Goal: Information Seeking & Learning: Get advice/opinions

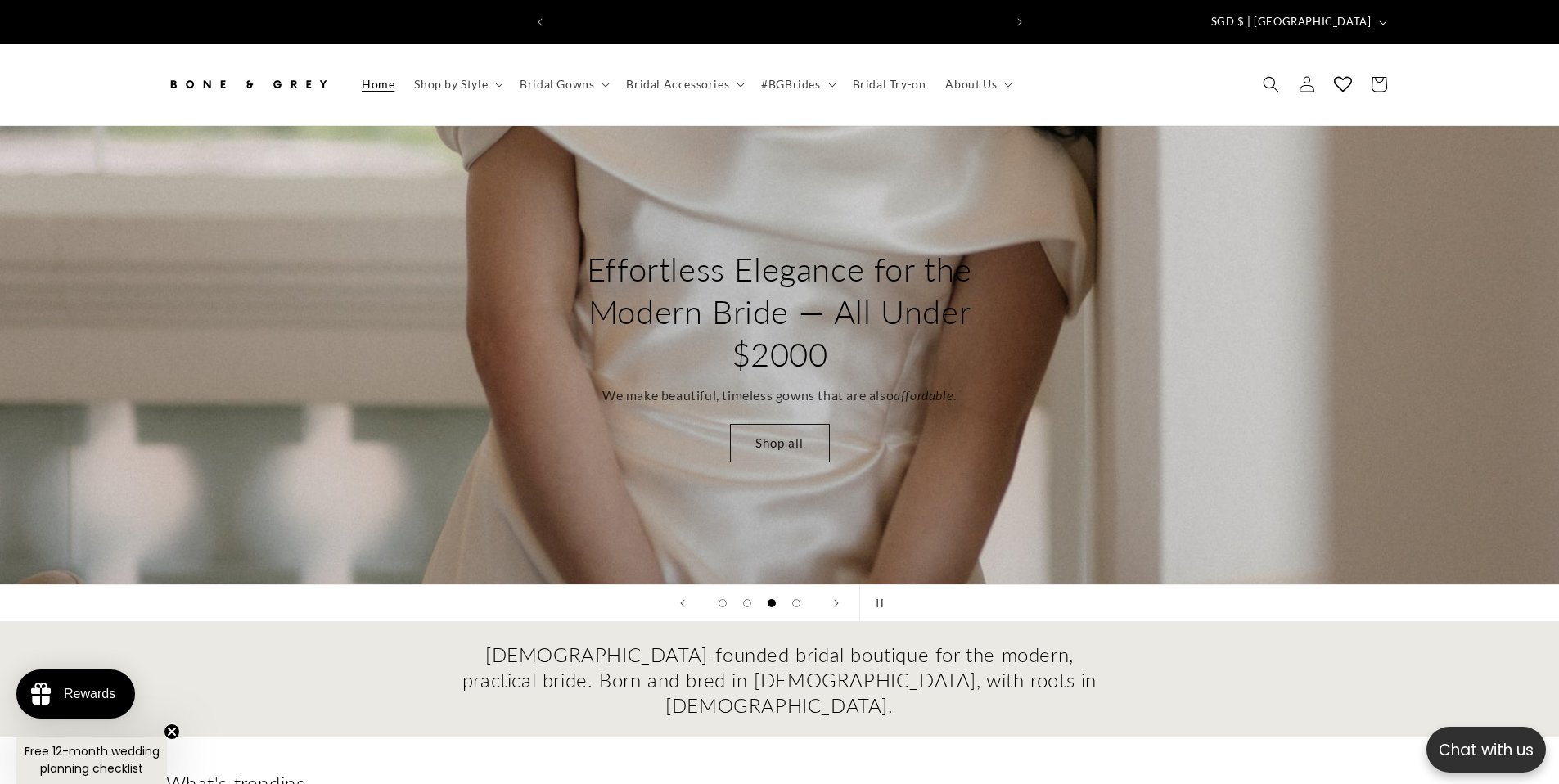
scroll to position [0, 900]
click at [486, 77] on span "Shop by Style" at bounding box center [451, 84] width 74 height 15
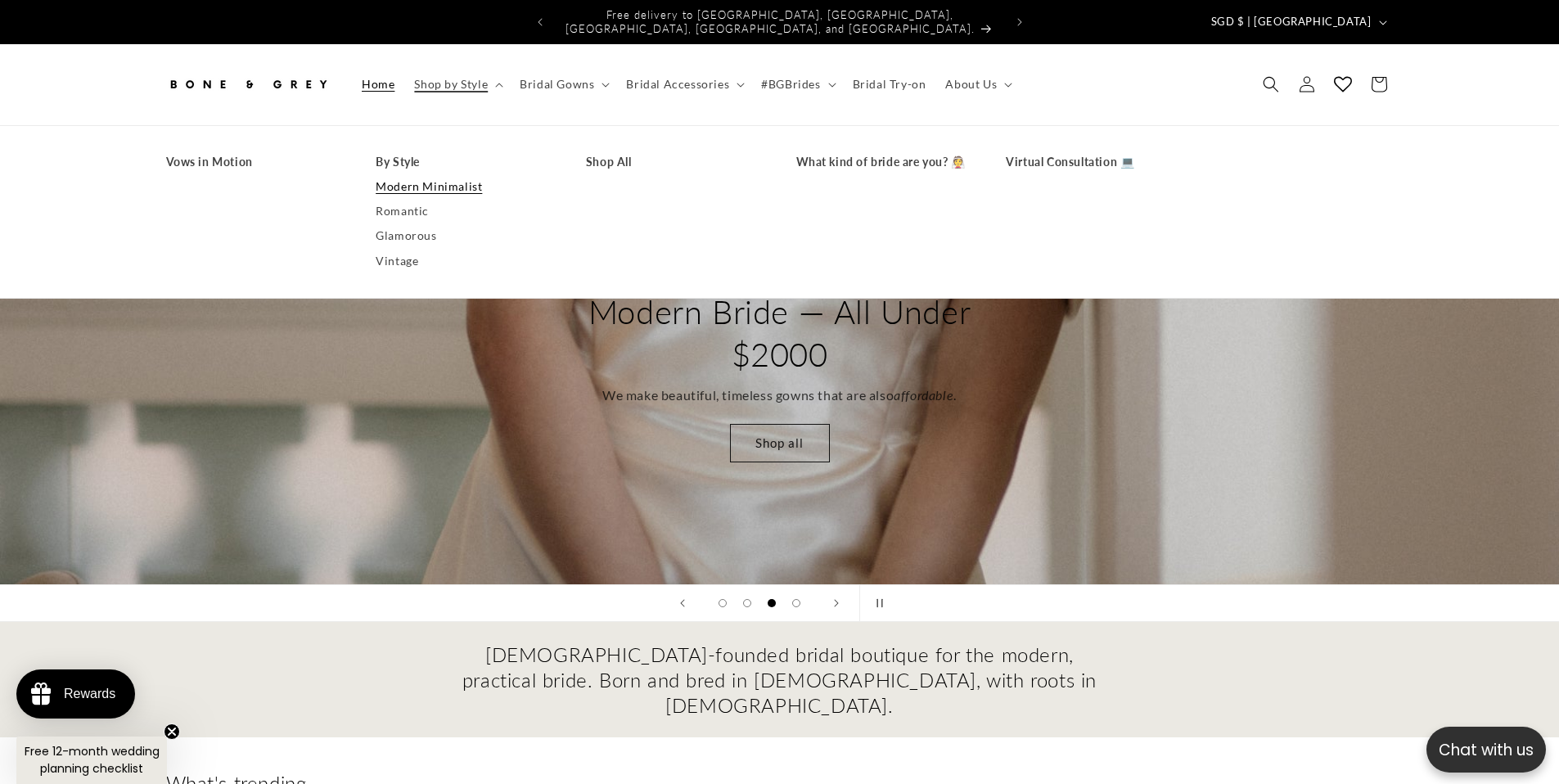
click at [451, 174] on link "Modern Minimalist" at bounding box center [464, 187] width 177 height 25
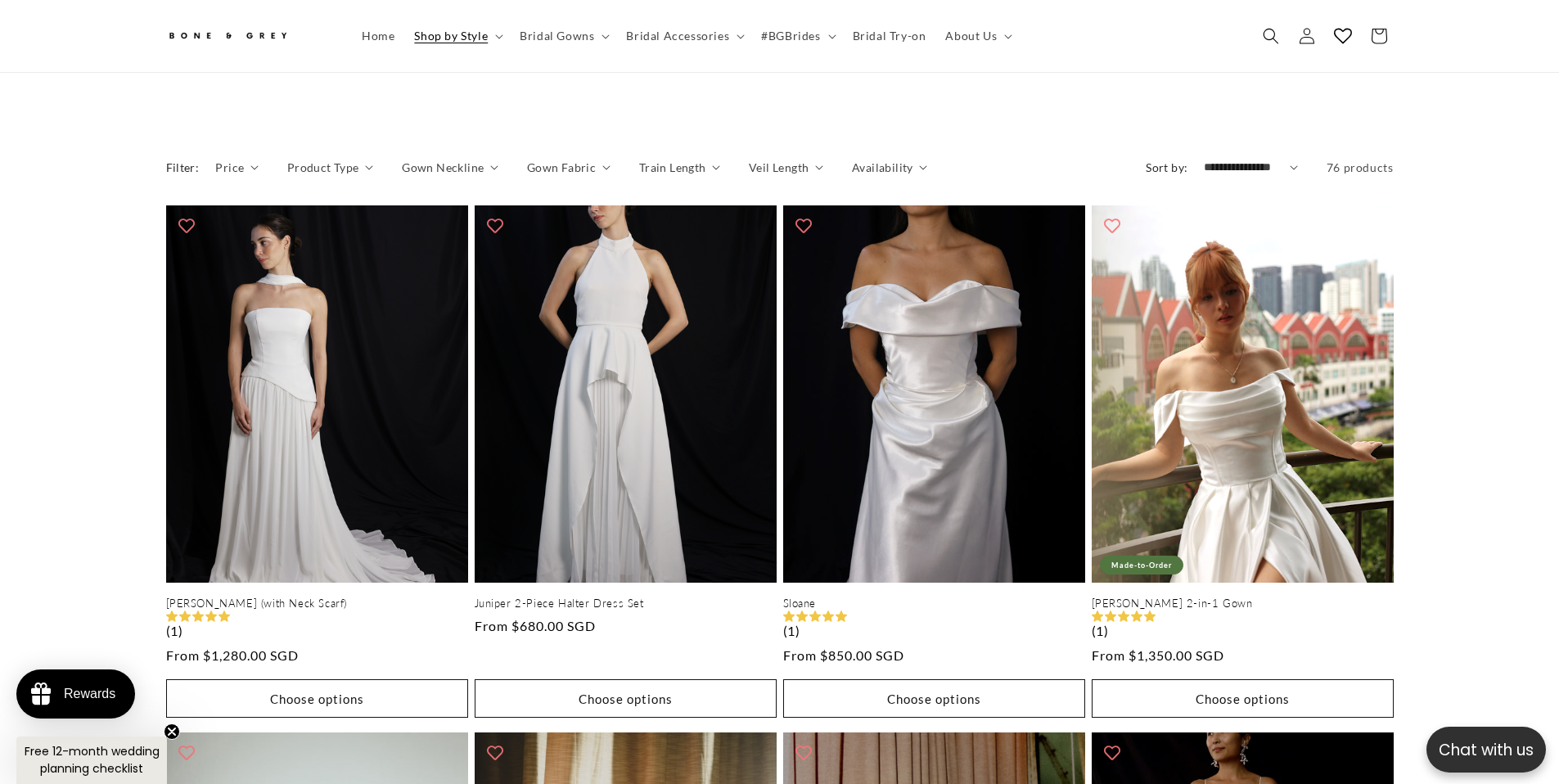
scroll to position [0, 451]
click at [587, 158] on span "Gown Fabric" at bounding box center [561, 166] width 69 height 17
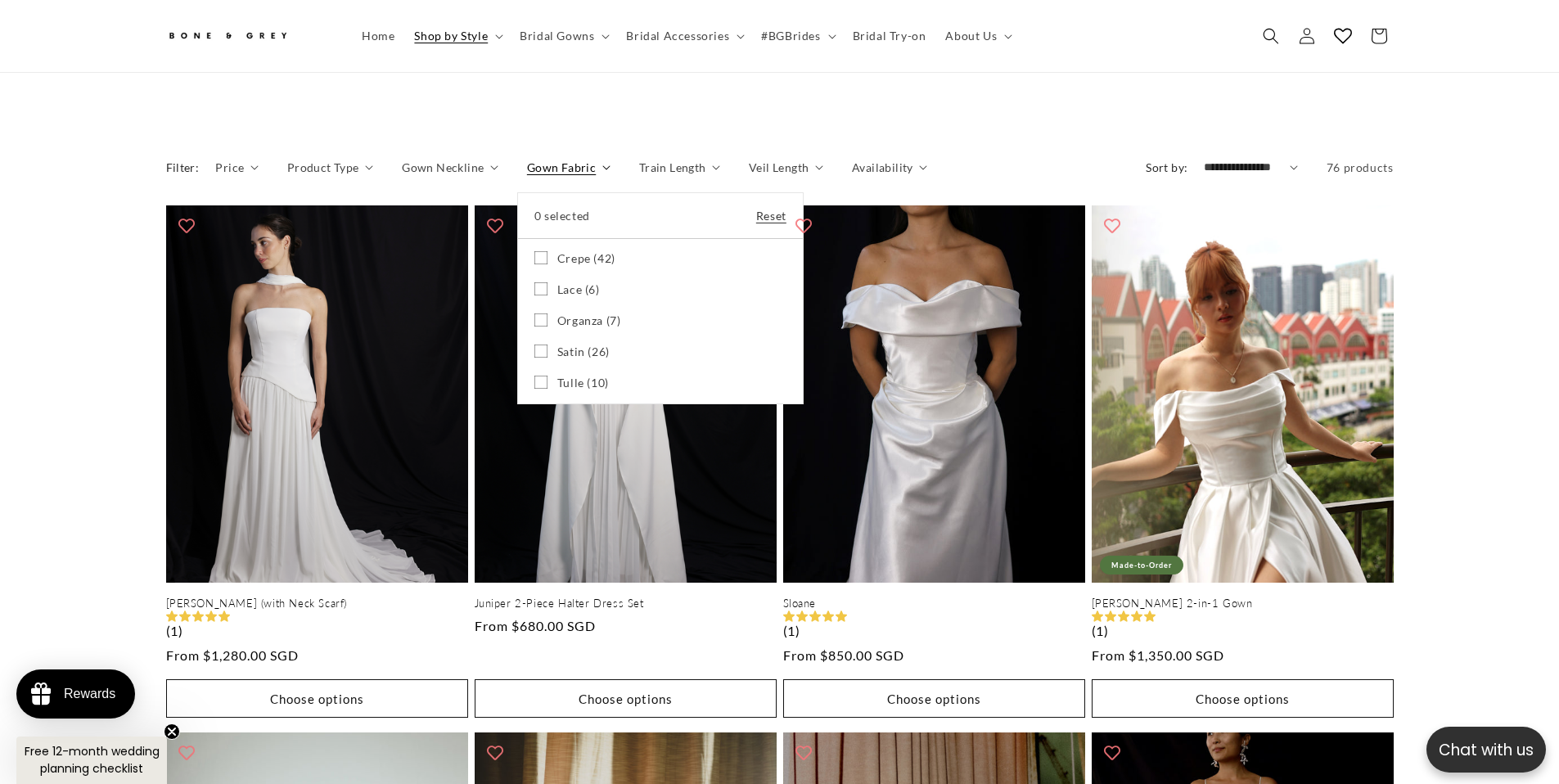
click at [594, 158] on summary "Gown Fabric" at bounding box center [569, 166] width 84 height 17
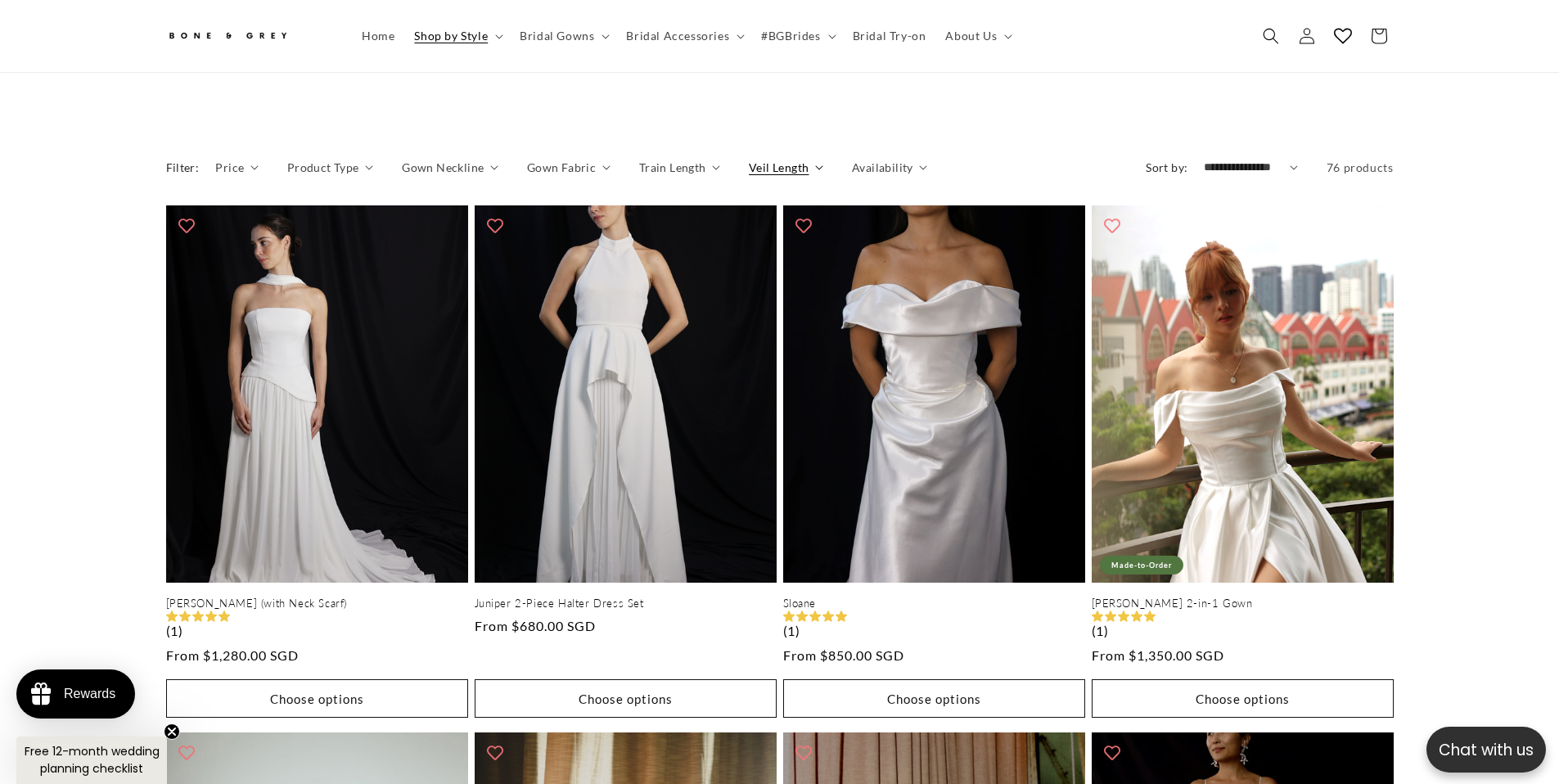
click at [784, 158] on span "Veil Length" at bounding box center [778, 166] width 60 height 17
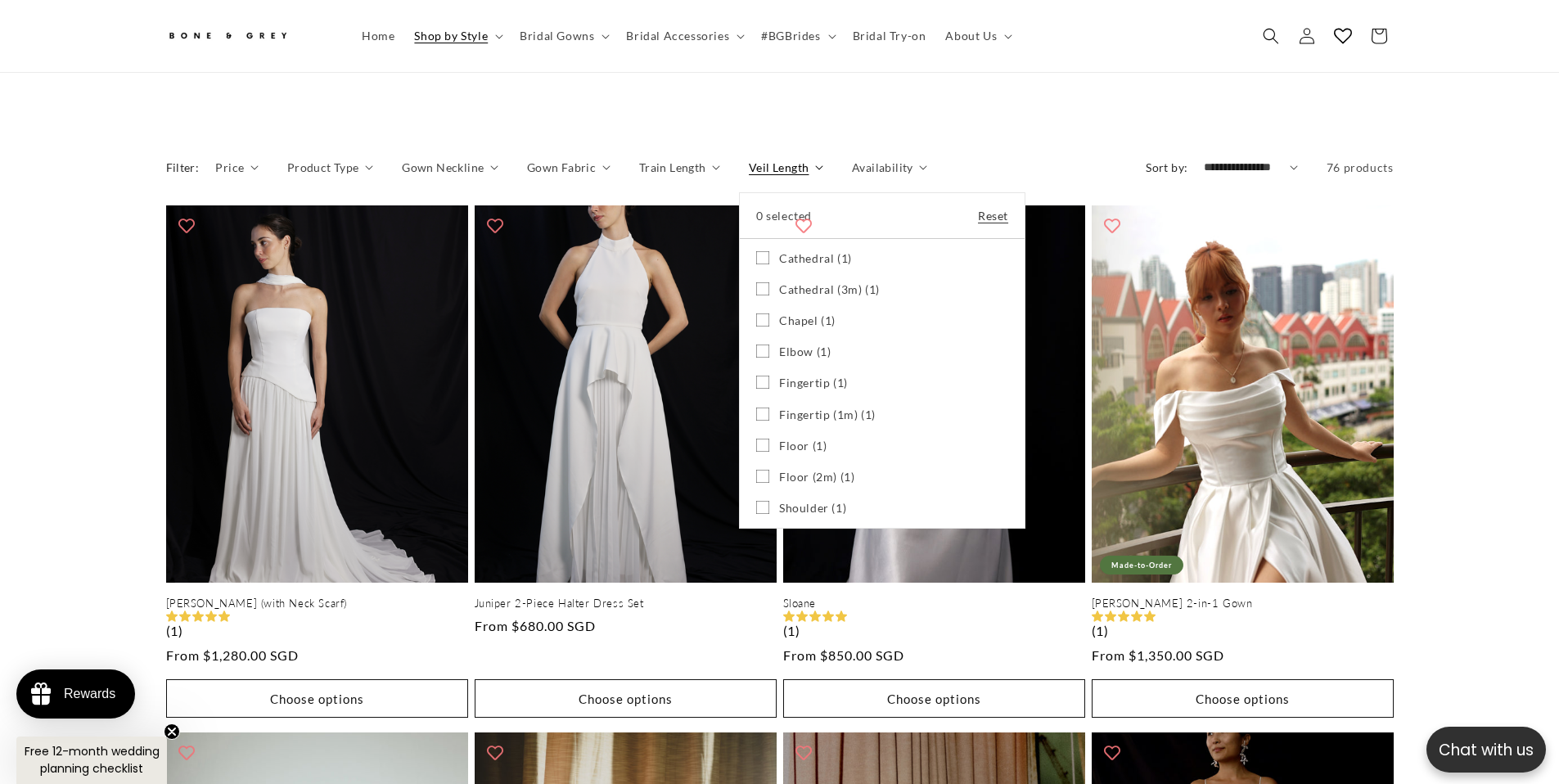
click at [796, 158] on summary "Veil Length" at bounding box center [786, 166] width 75 height 17
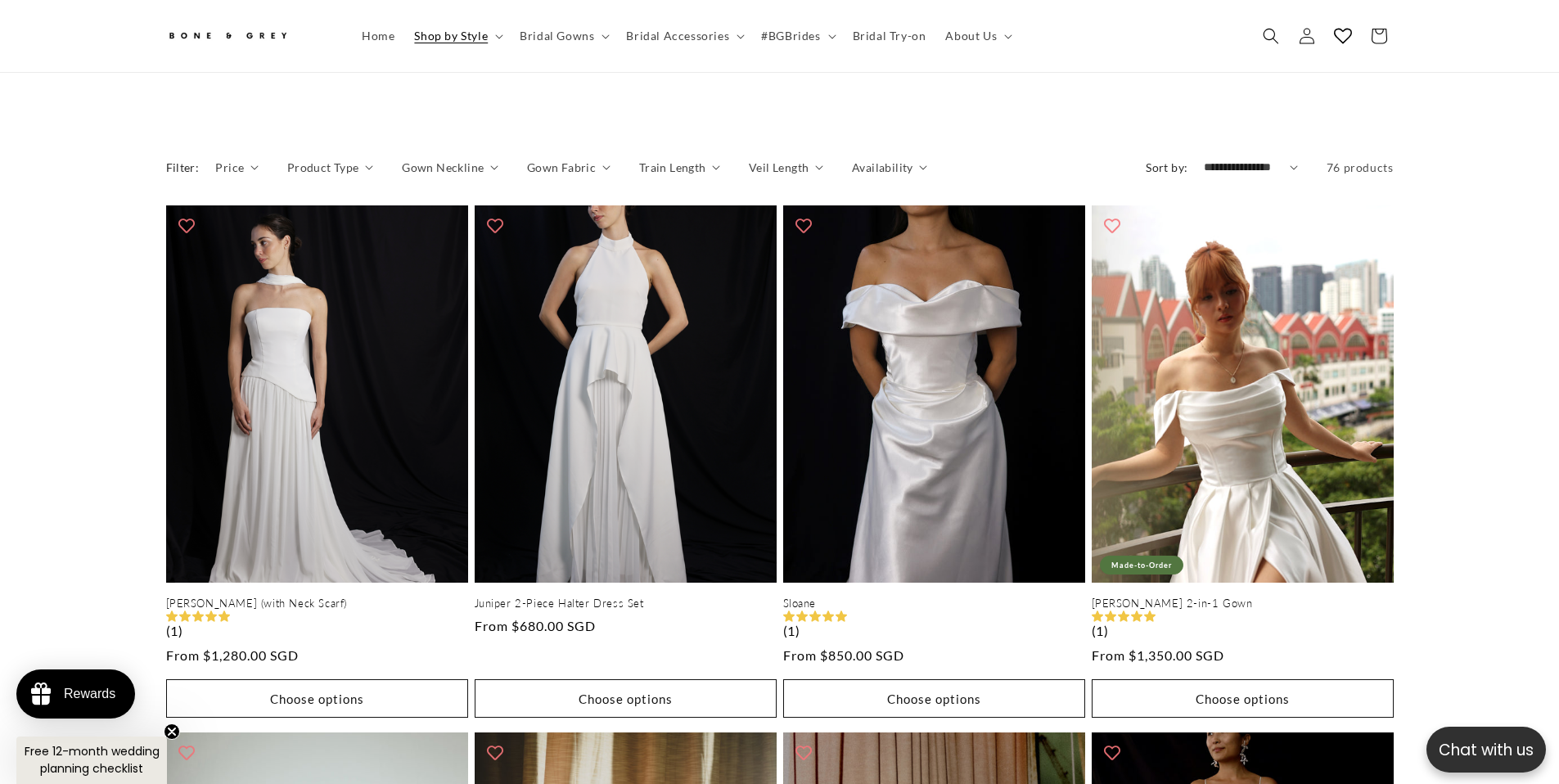
scroll to position [0, 900]
click at [897, 158] on span "Availability" at bounding box center [882, 166] width 61 height 17
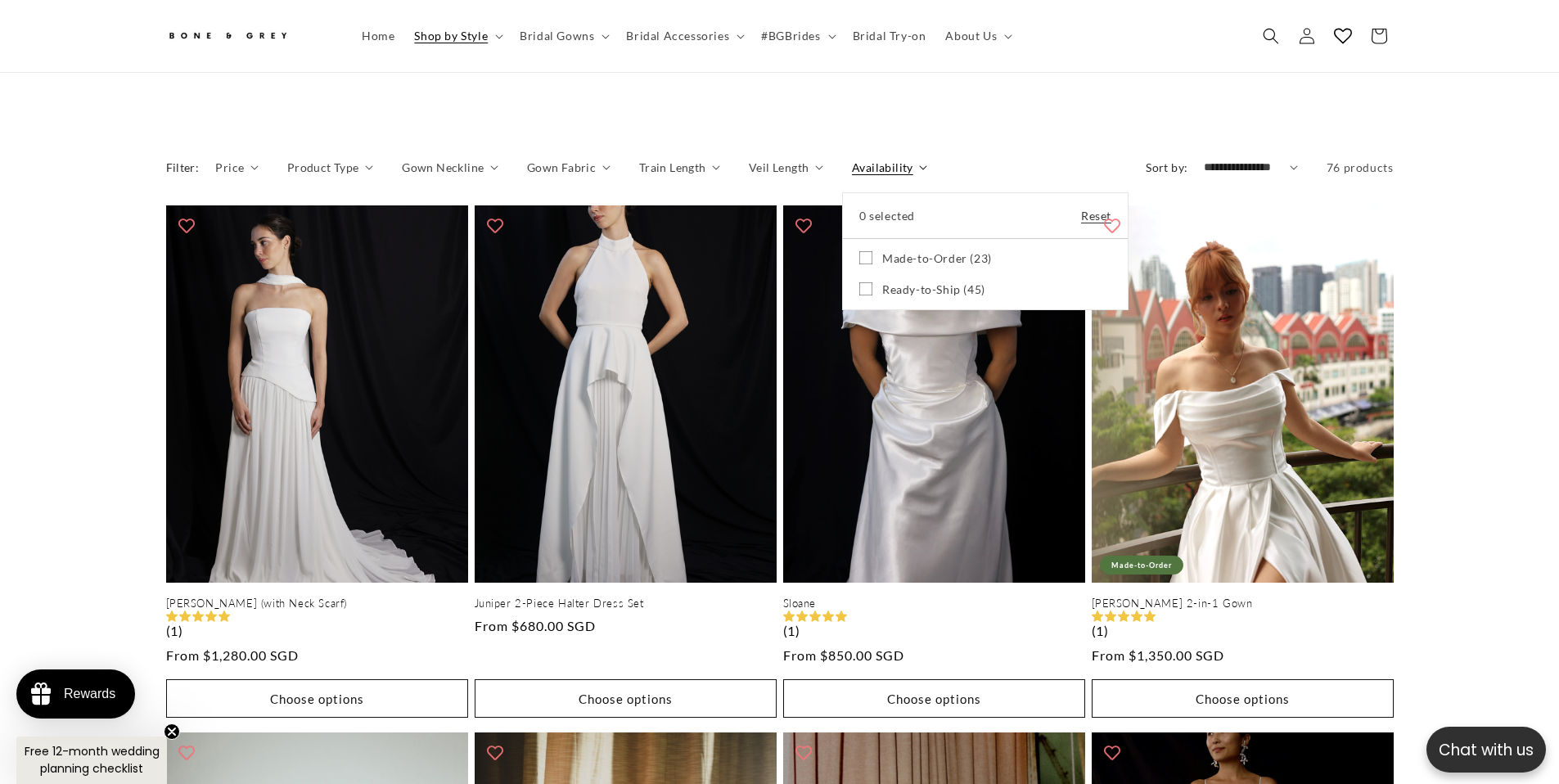
click at [914, 158] on summary "Availability" at bounding box center [889, 166] width 76 height 17
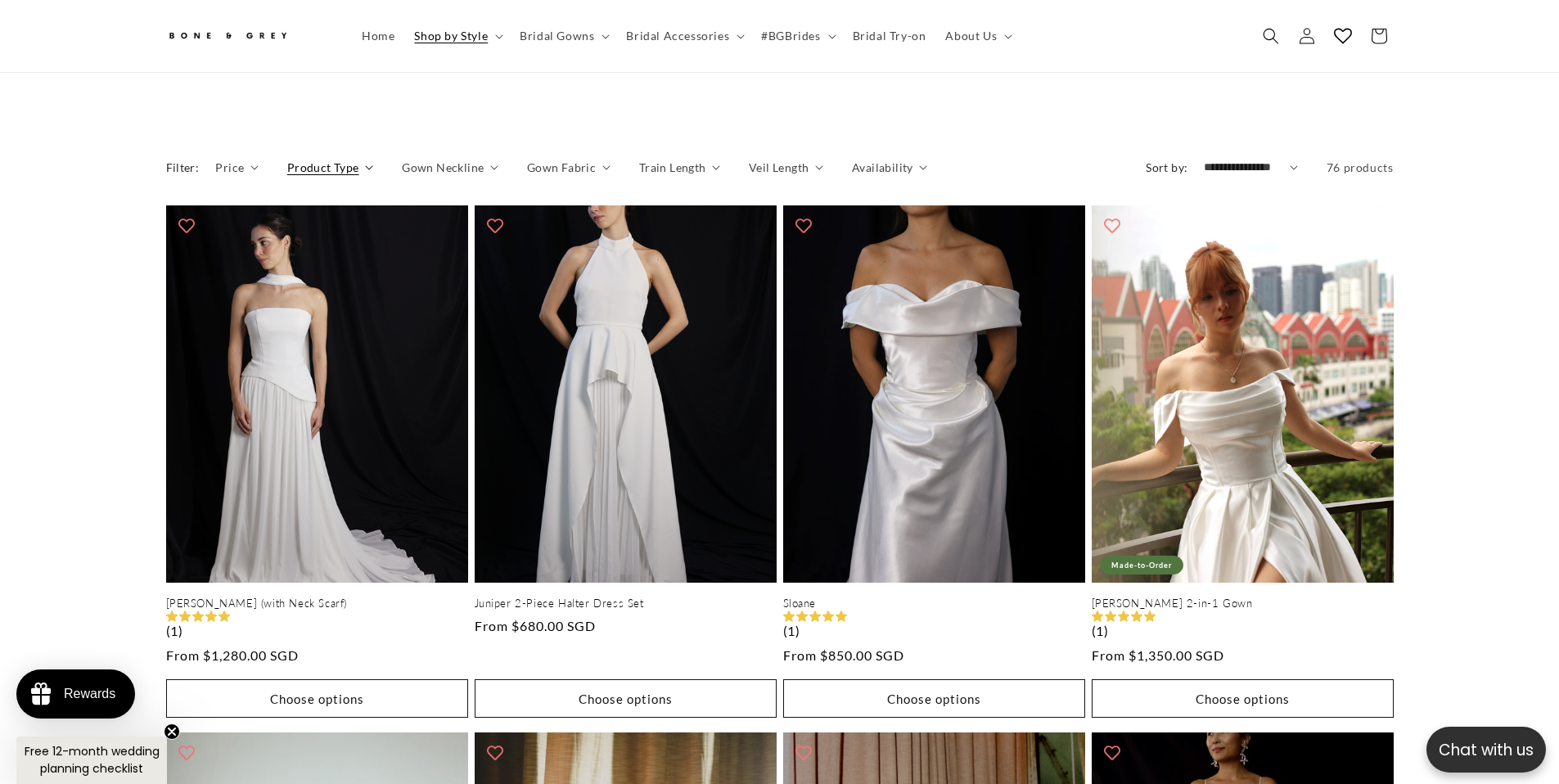
click at [332, 159] on span "Product Type" at bounding box center [323, 166] width 72 height 17
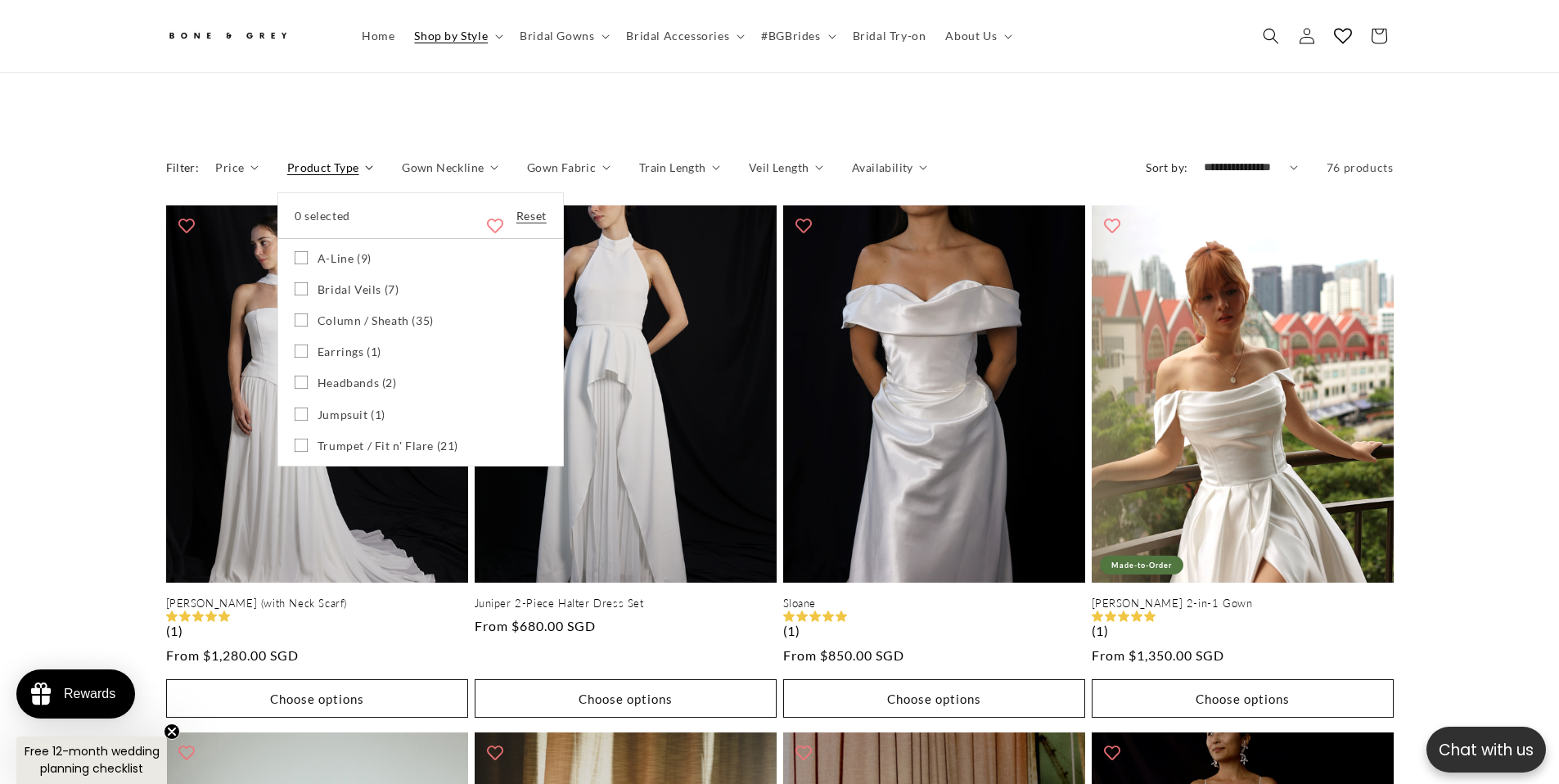
click at [361, 158] on summary "Product Type" at bounding box center [330, 166] width 86 height 17
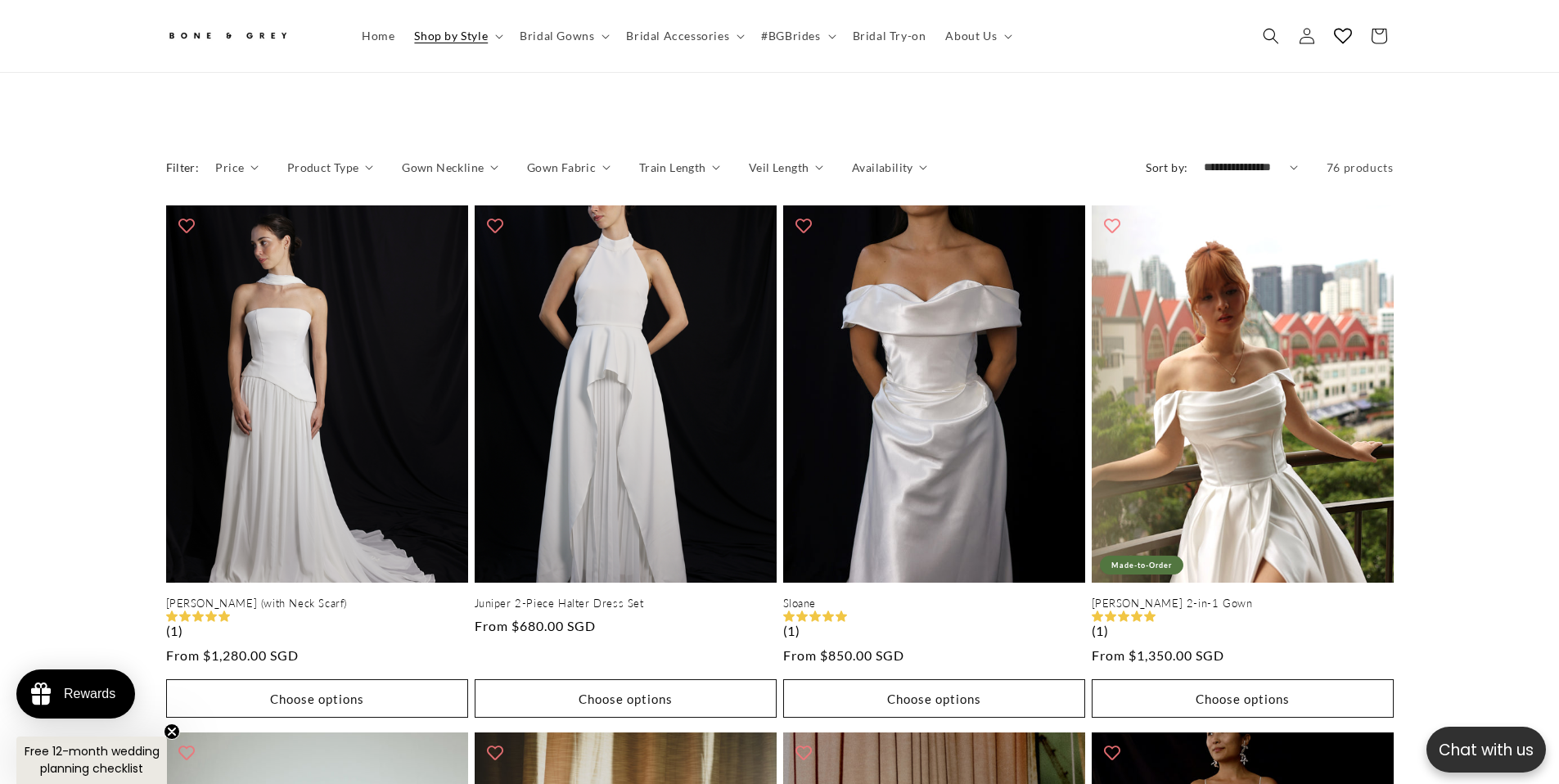
scroll to position [0, 0]
click at [828, 36] on icon at bounding box center [832, 37] width 8 height 5
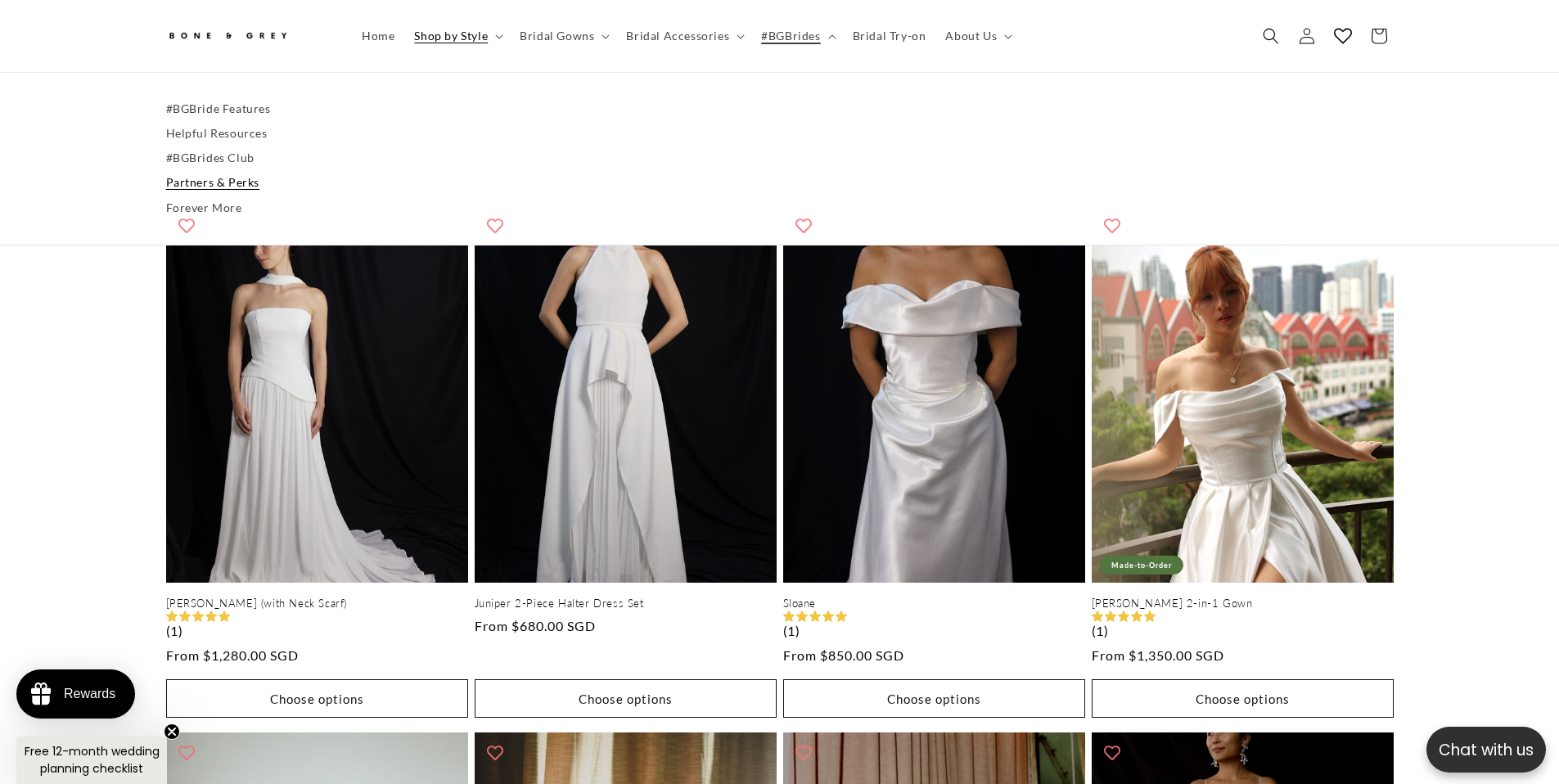
click at [225, 185] on link "Partners & Perks" at bounding box center [780, 183] width 1228 height 25
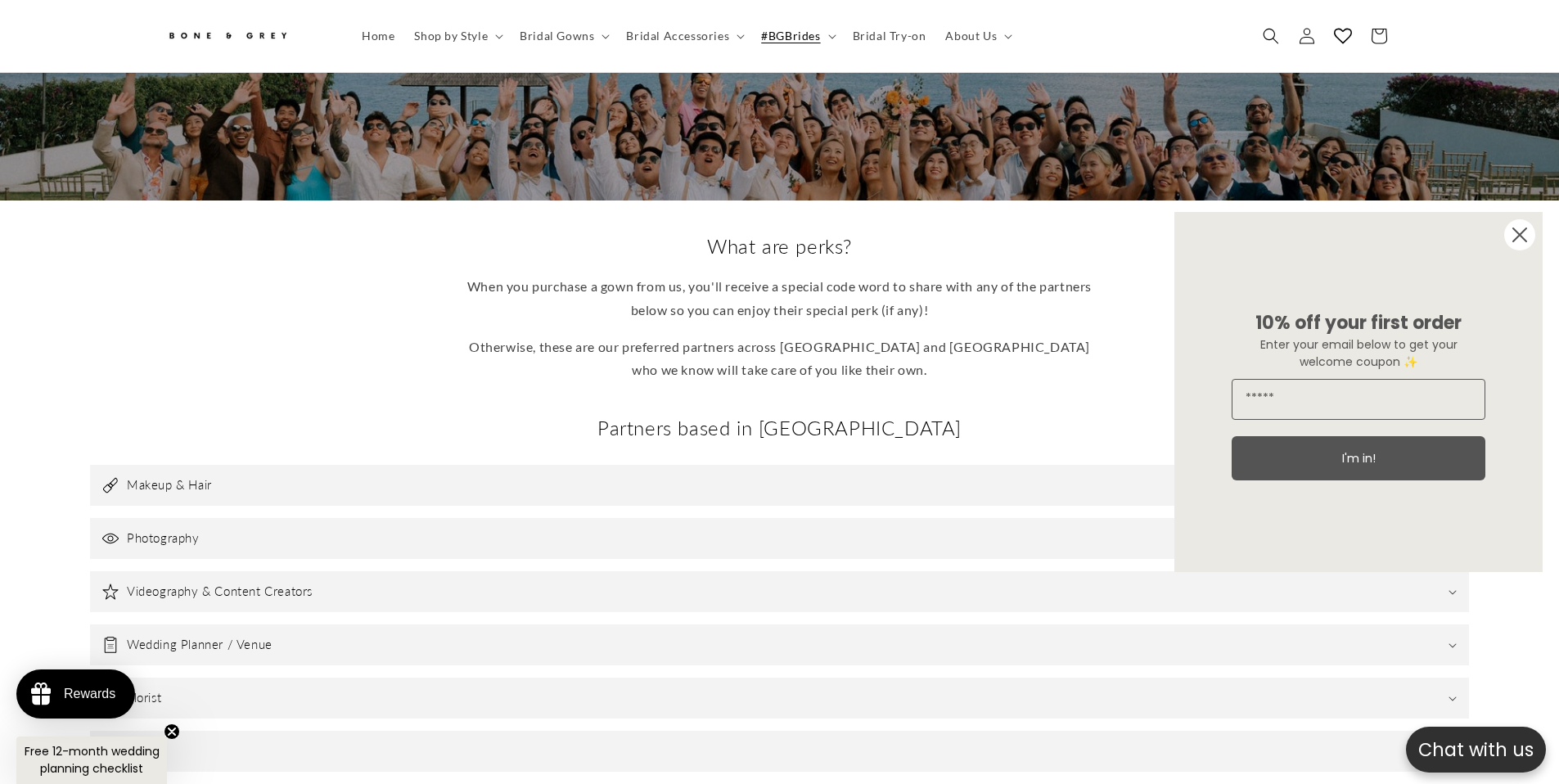
scroll to position [302, 0]
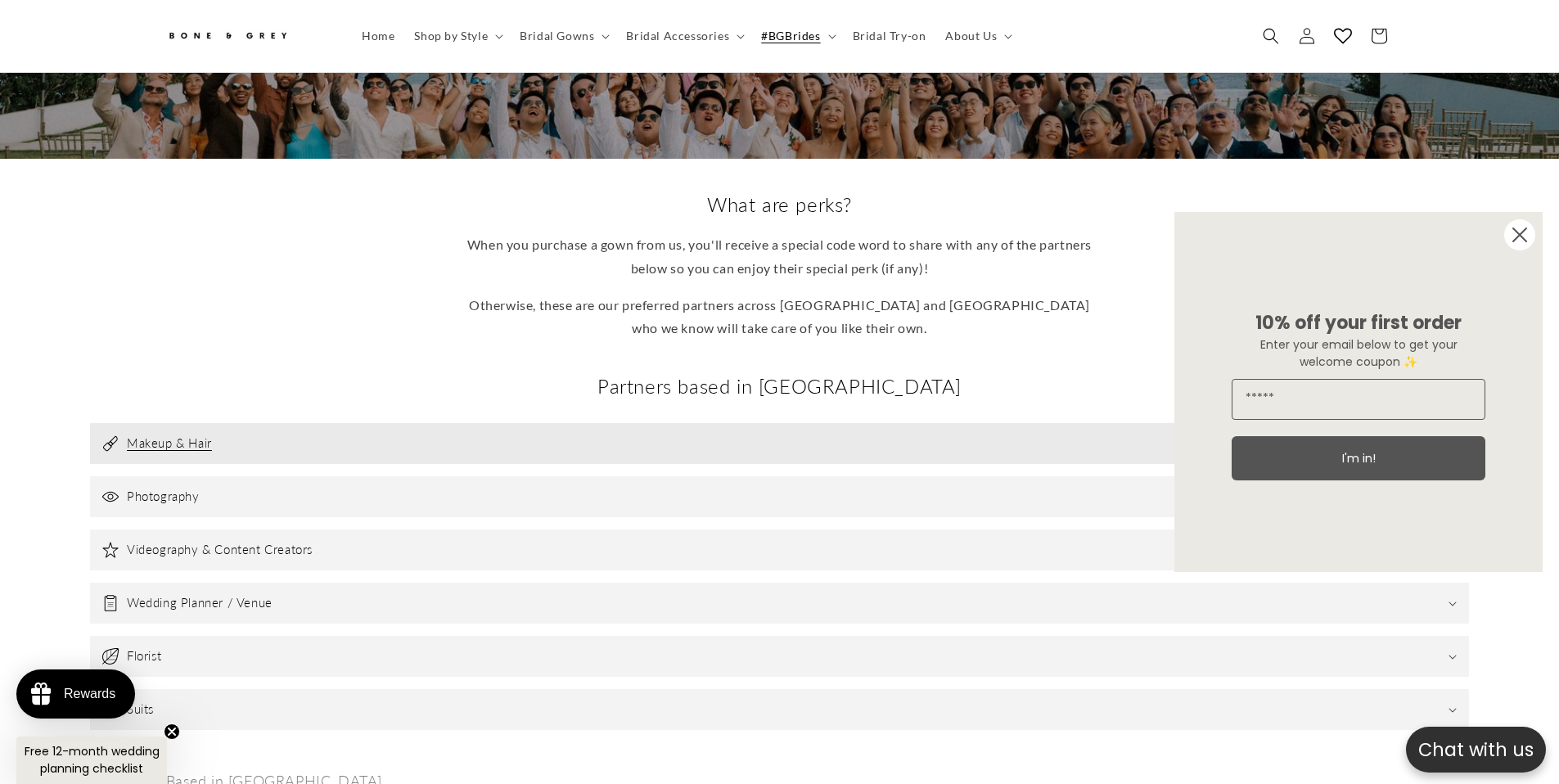
click at [687, 423] on summary "Makeup & Hair" at bounding box center [779, 443] width 1379 height 41
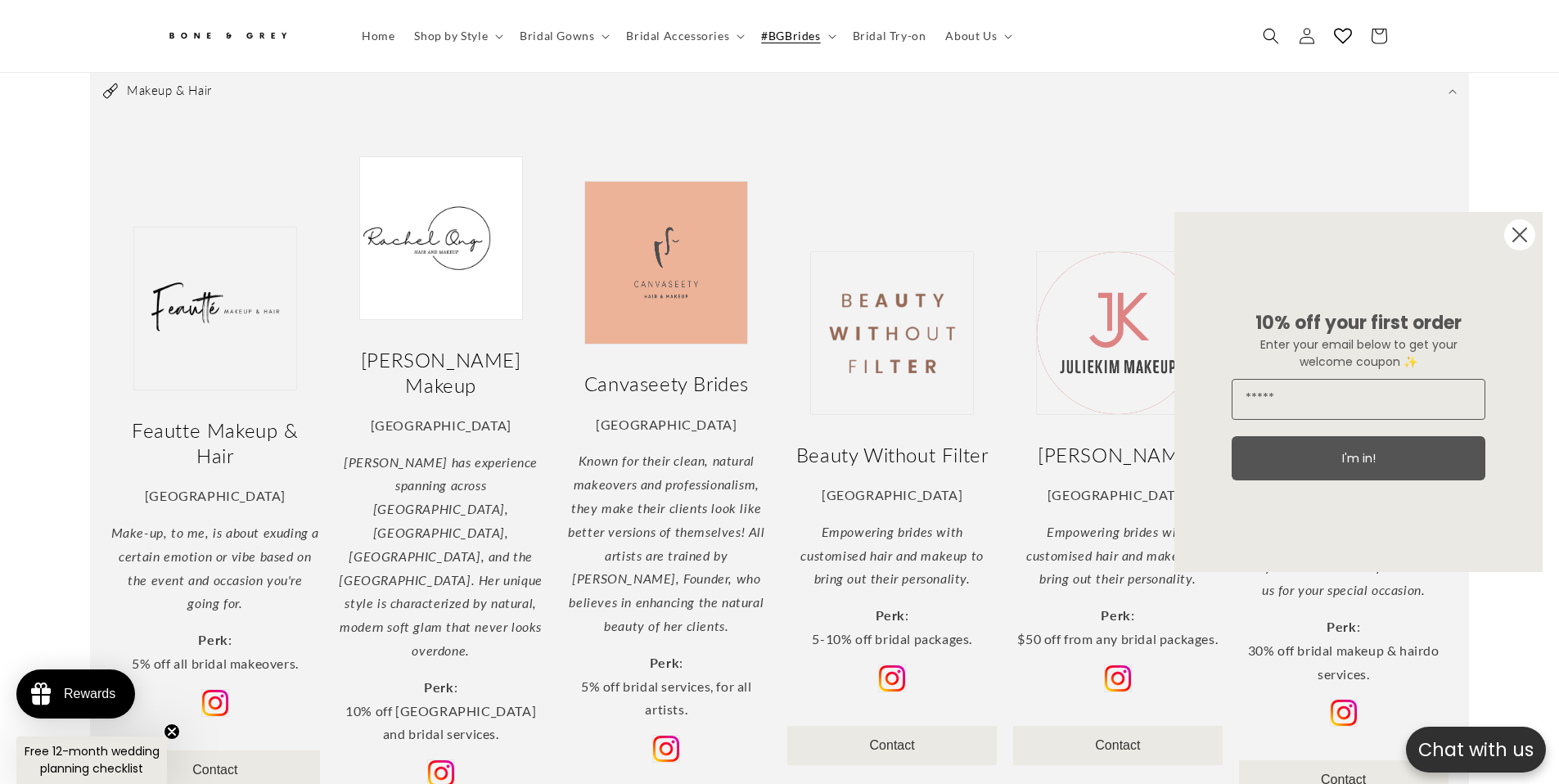
scroll to position [577, 0]
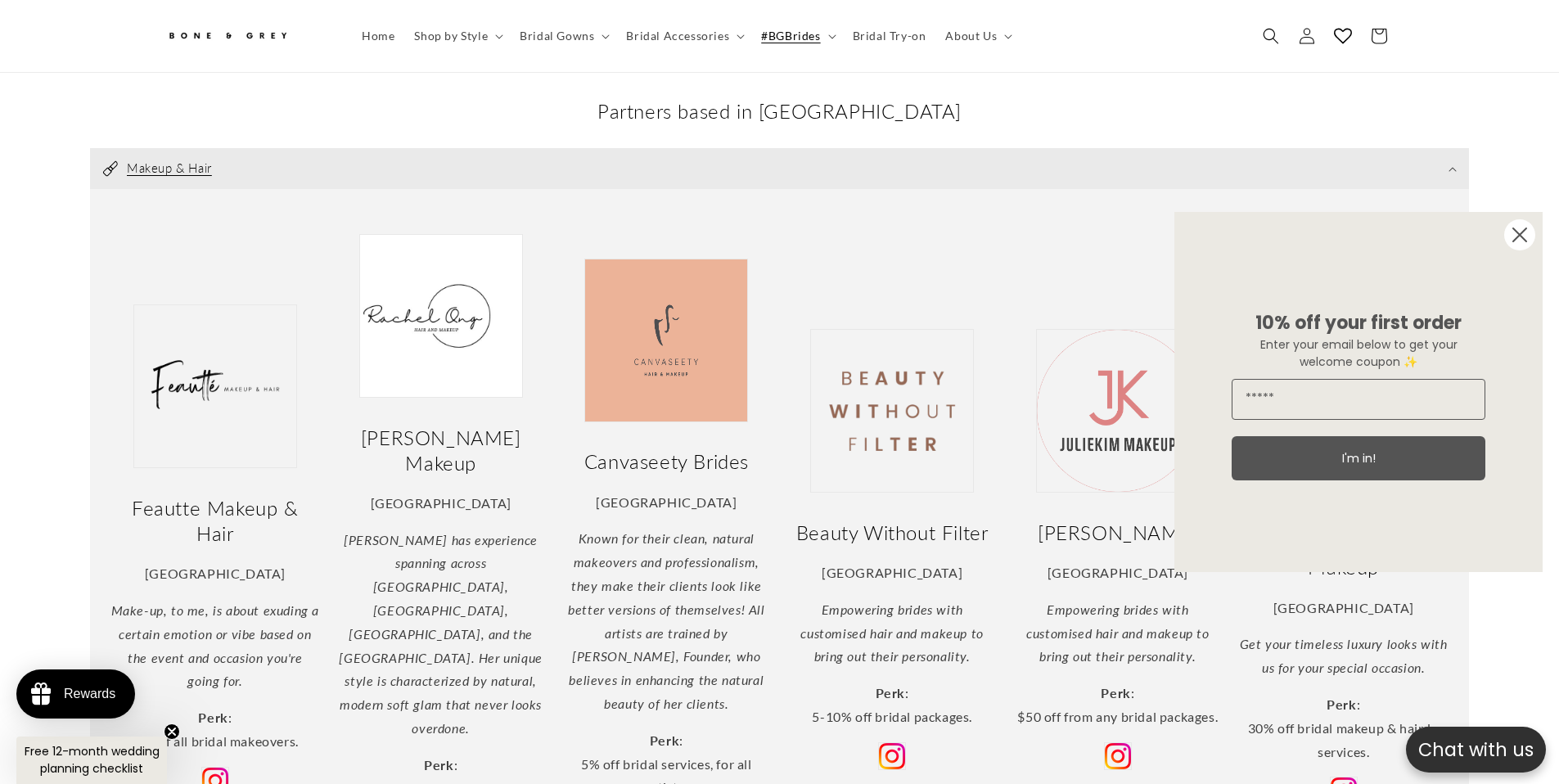
click at [755, 151] on summary "Makeup & Hair" at bounding box center [779, 168] width 1379 height 41
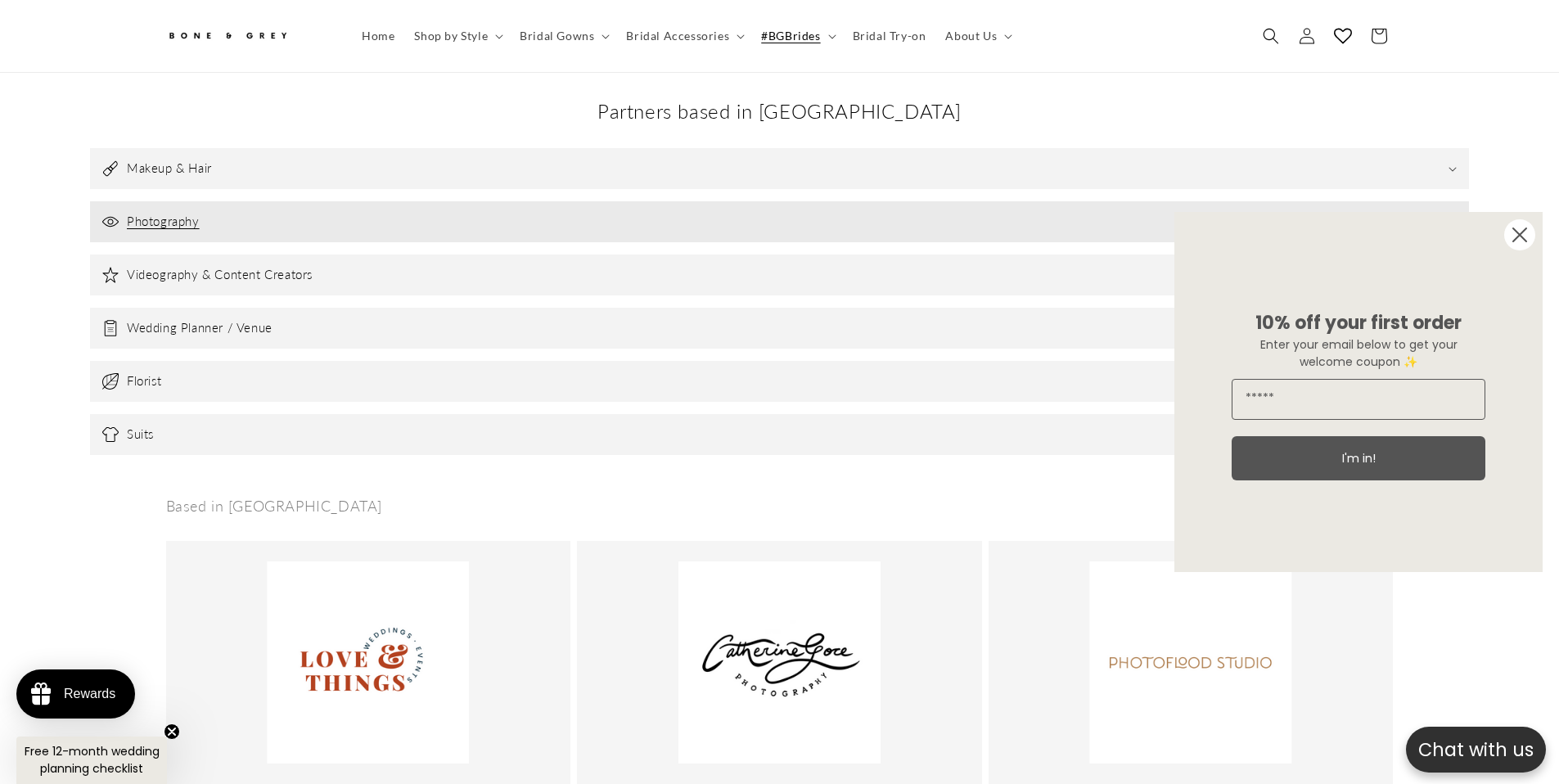
click at [703, 224] on summary "Photography" at bounding box center [779, 222] width 1379 height 41
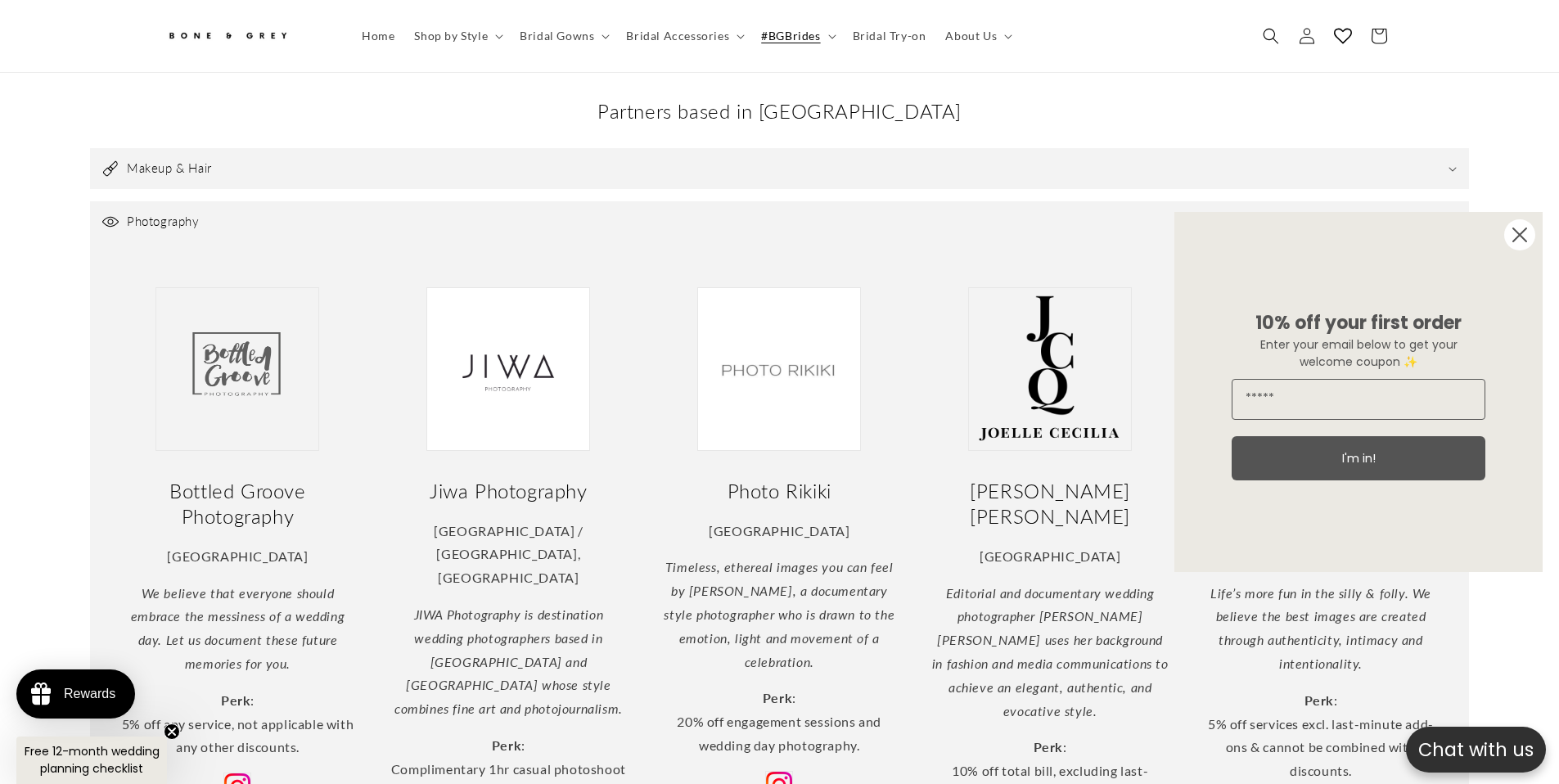
scroll to position [0, 0]
click at [1529, 238] on circle "Close dialog" at bounding box center [1520, 234] width 31 height 31
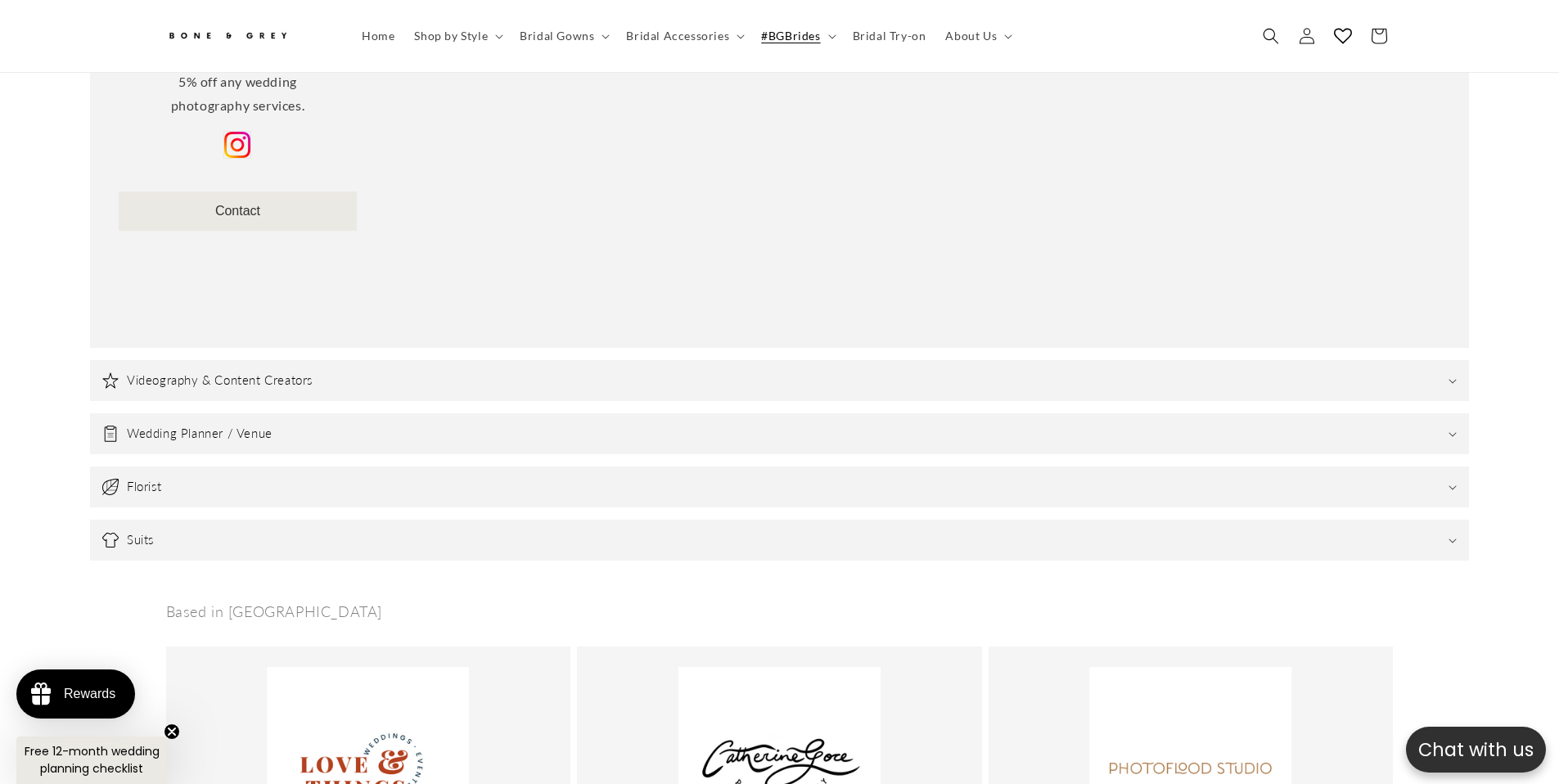
scroll to position [2608, 0]
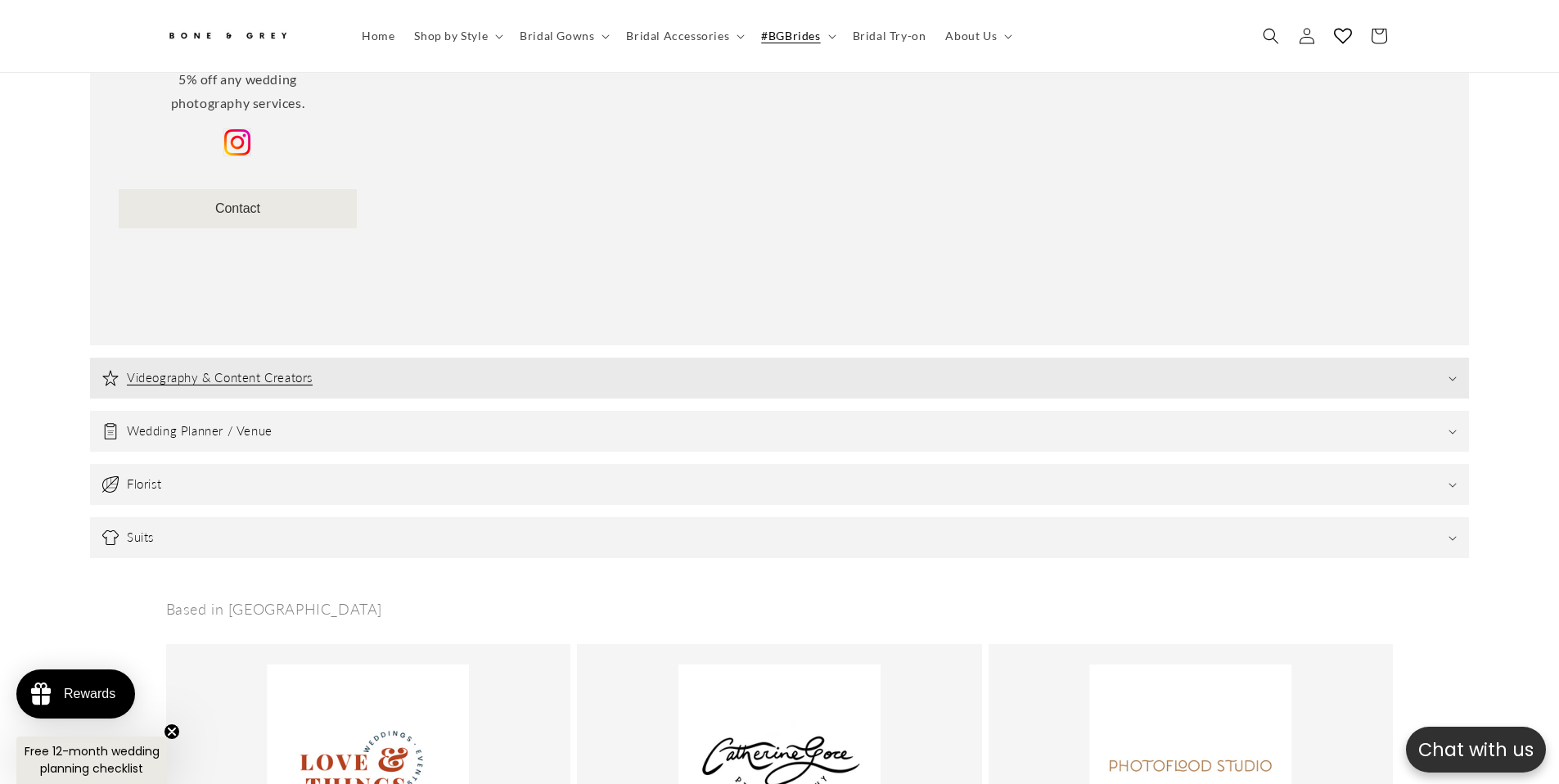
click at [379, 358] on summary "Videography & Content Creators" at bounding box center [779, 378] width 1379 height 41
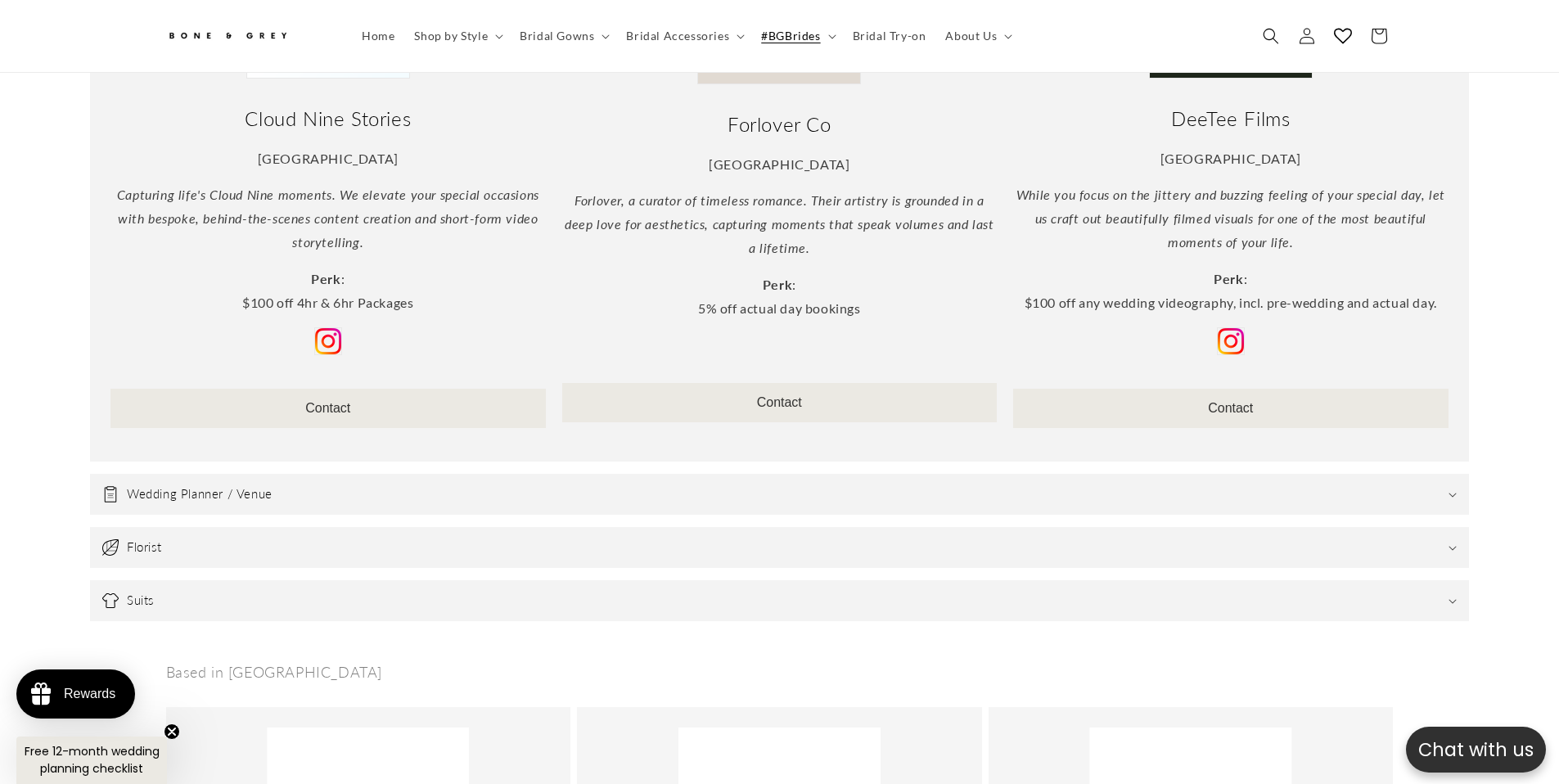
scroll to position [3149, 0]
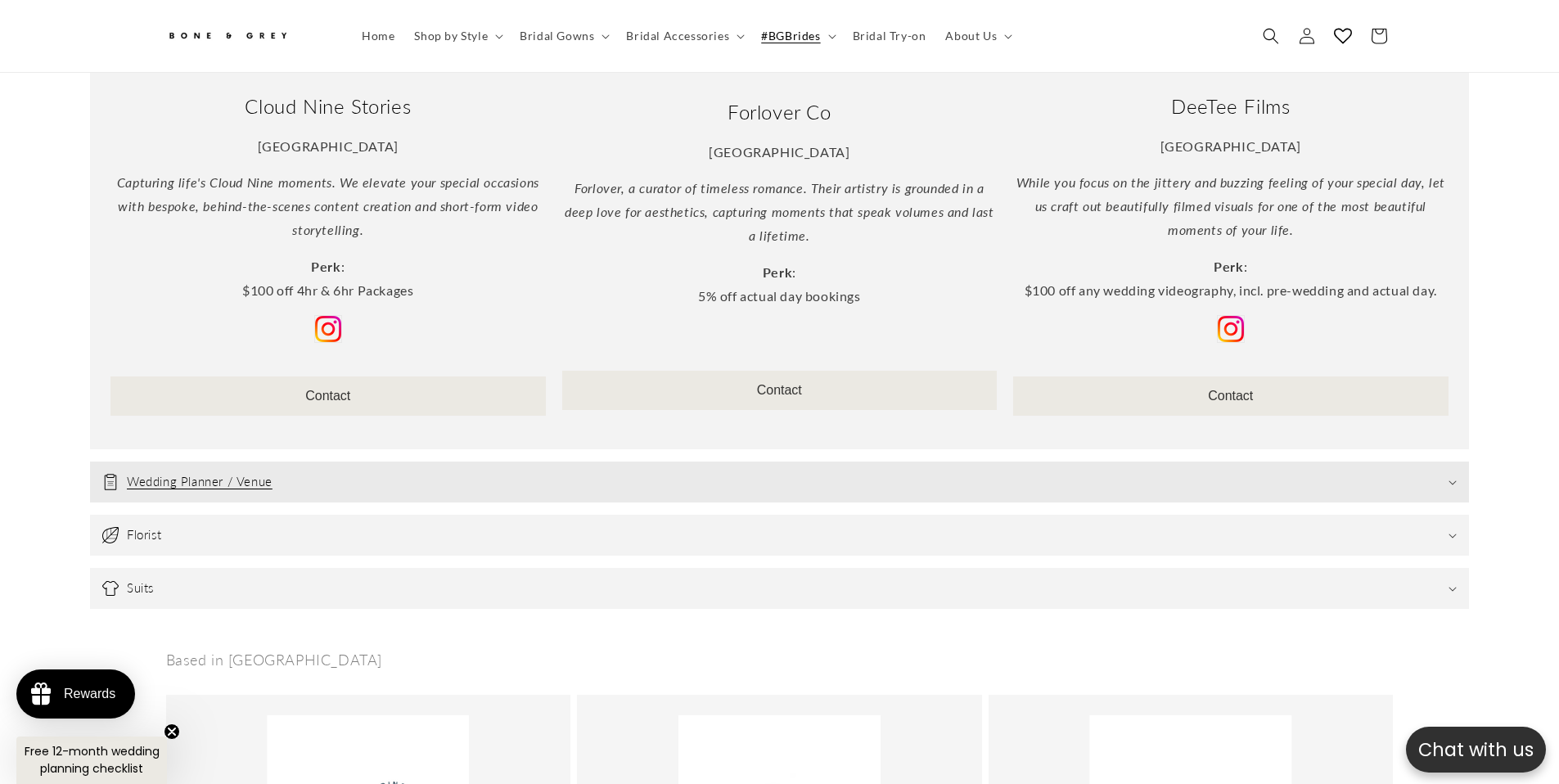
click at [368, 489] on summary "Wedding Planner / Venue" at bounding box center [779, 481] width 1379 height 41
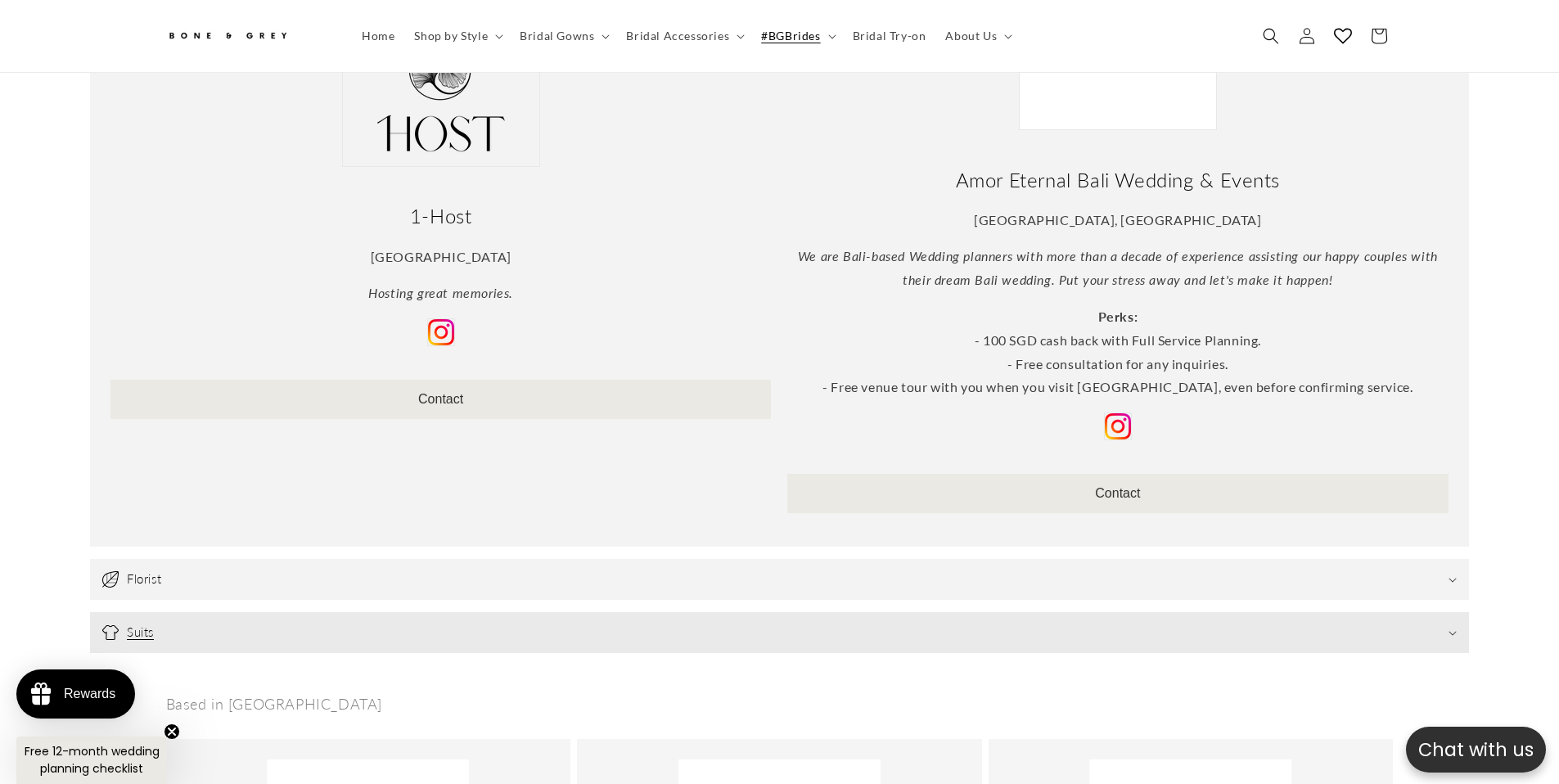
scroll to position [3887, 0]
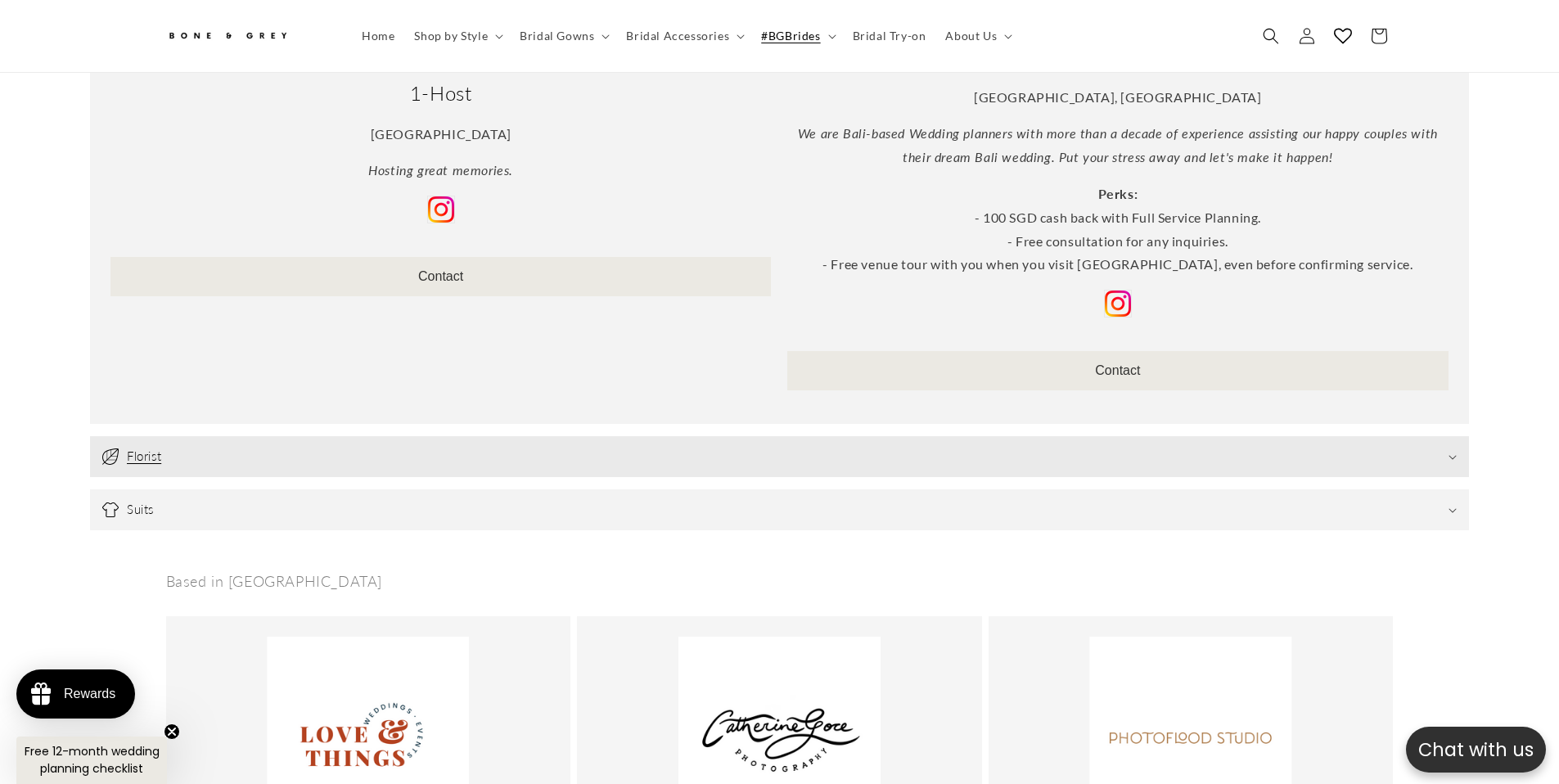
click at [381, 447] on summary "Florist" at bounding box center [779, 457] width 1379 height 41
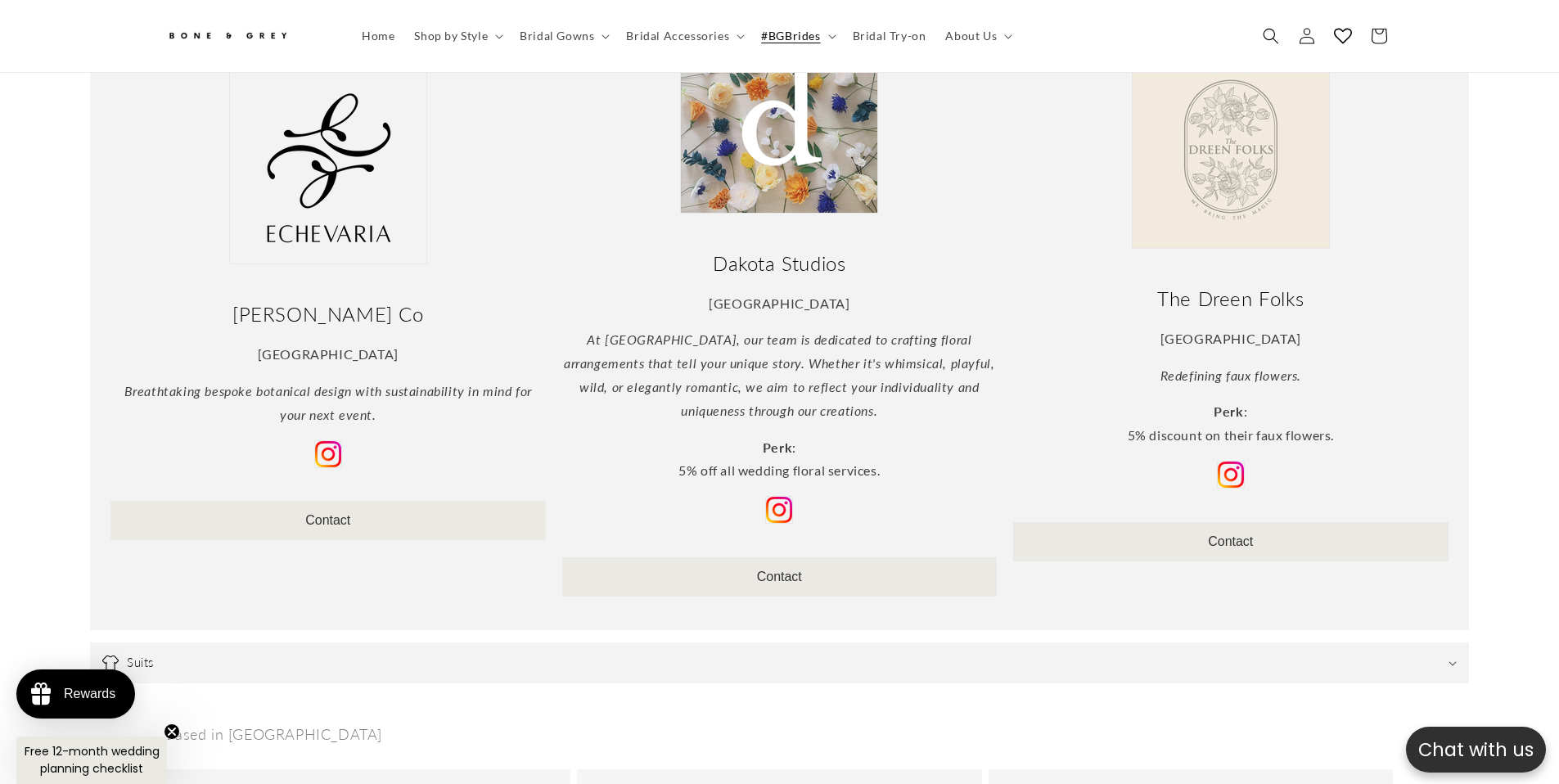
scroll to position [4593, 0]
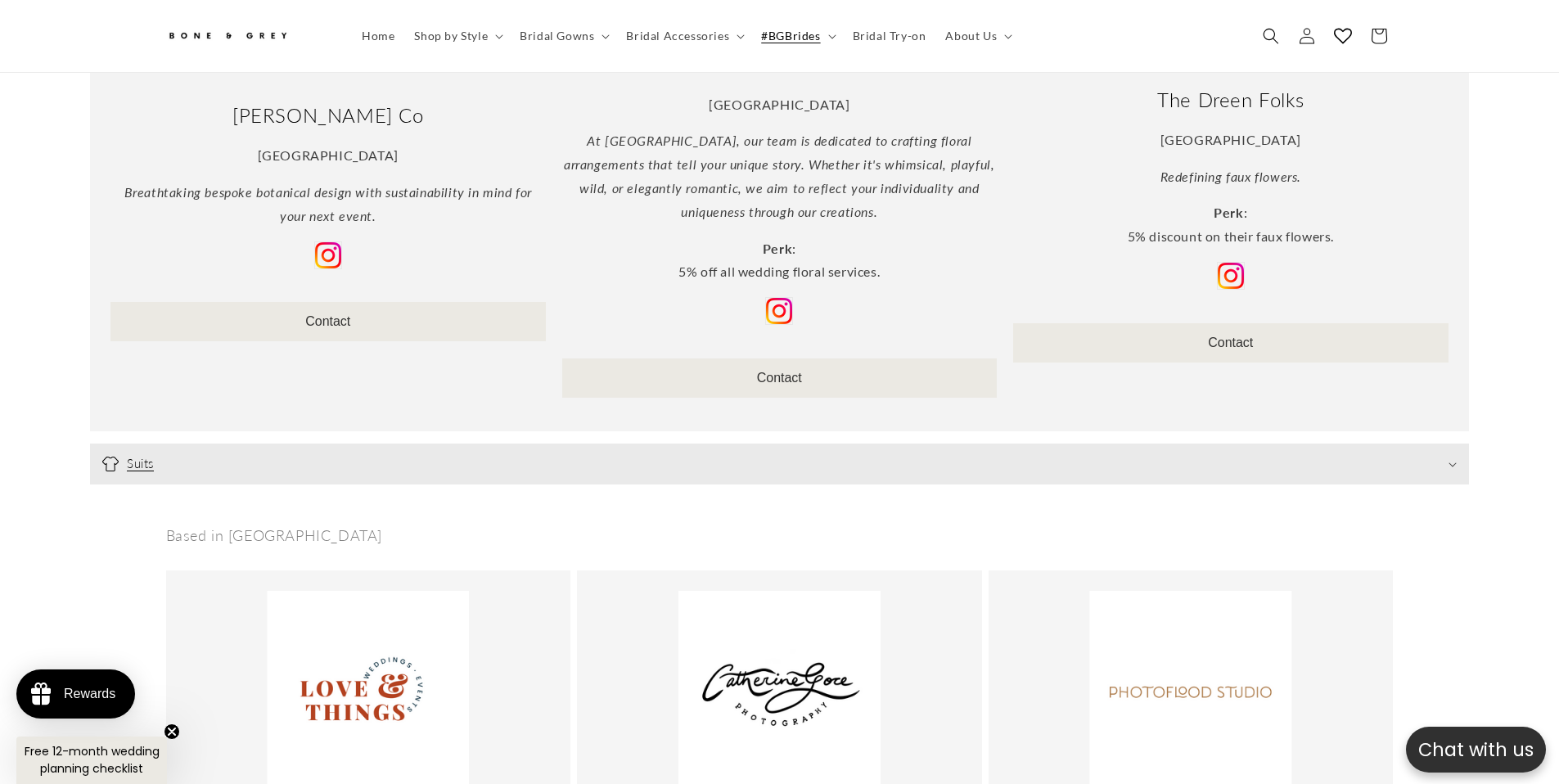
click at [386, 461] on summary "Suits" at bounding box center [779, 464] width 1379 height 41
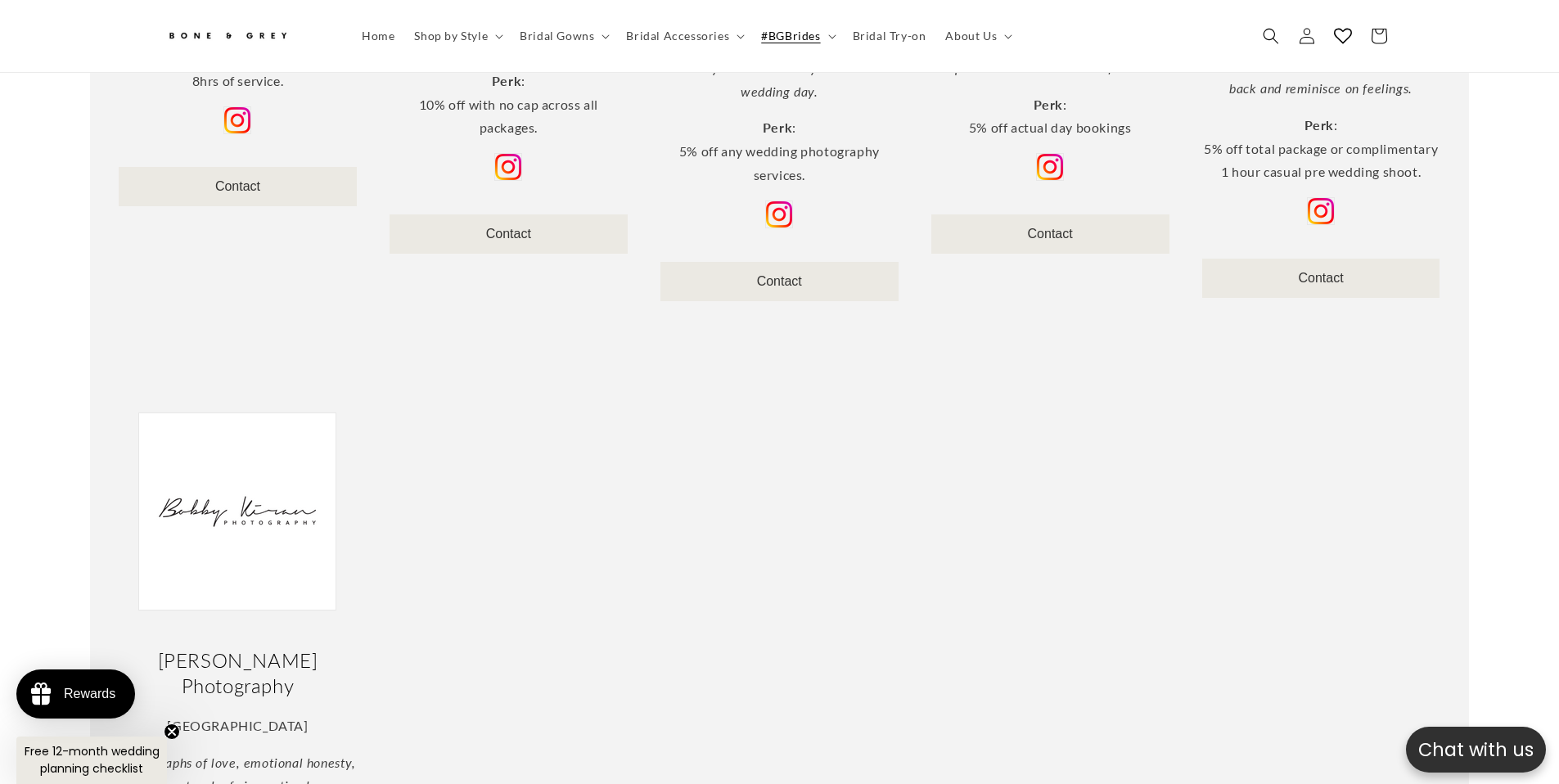
scroll to position [0, 451]
